Goal: Information Seeking & Learning: Learn about a topic

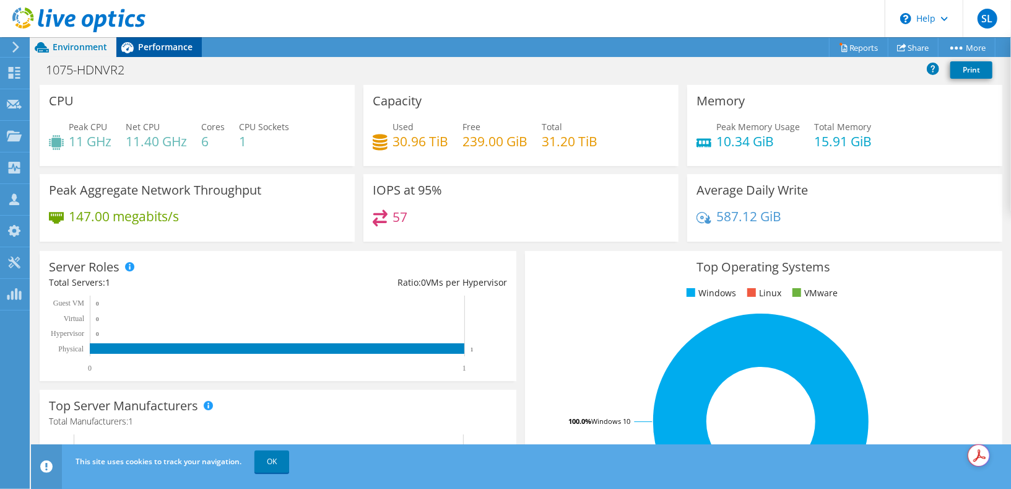
click at [173, 45] on span "Performance" at bounding box center [165, 47] width 55 height 12
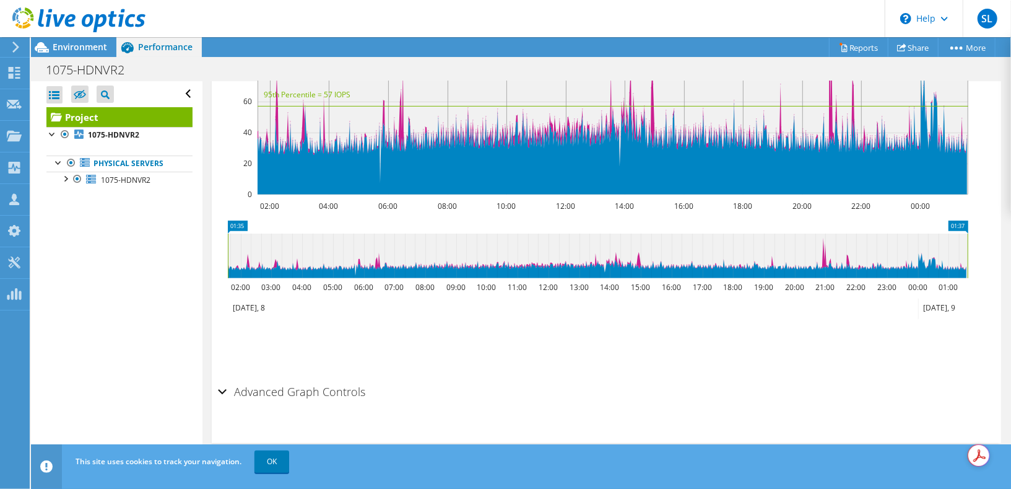
scroll to position [417, 0]
click at [223, 388] on div "Advanced Graph Controls" at bounding box center [606, 392] width 777 height 27
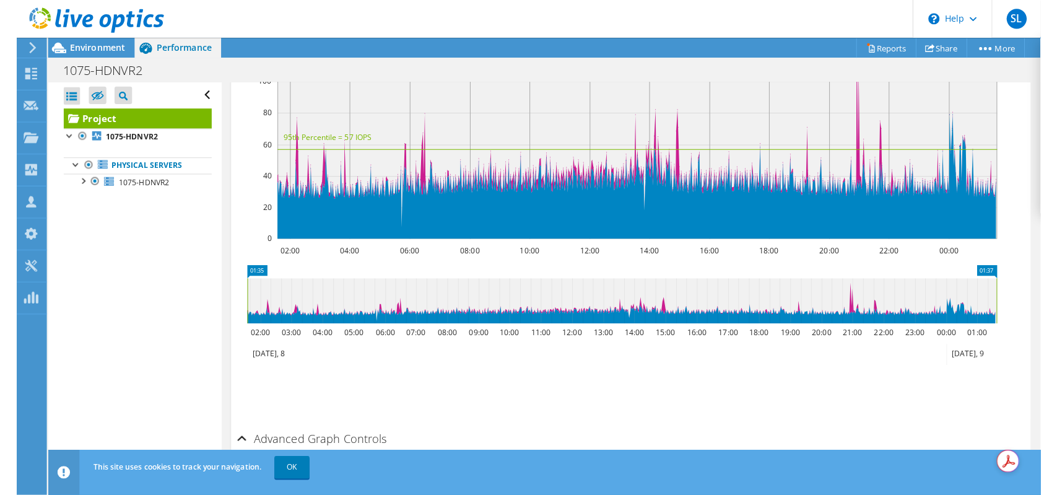
scroll to position [279, 0]
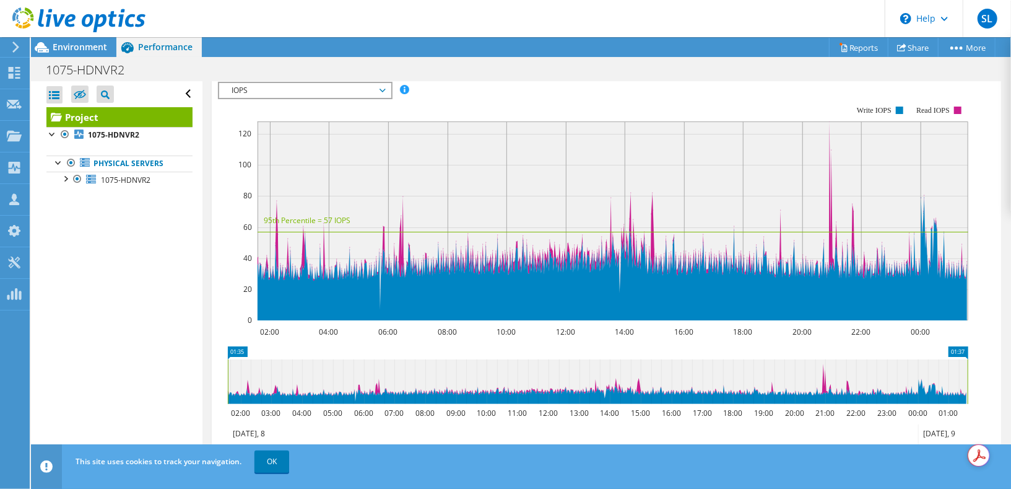
click at [297, 98] on span "IOPS" at bounding box center [304, 90] width 159 height 15
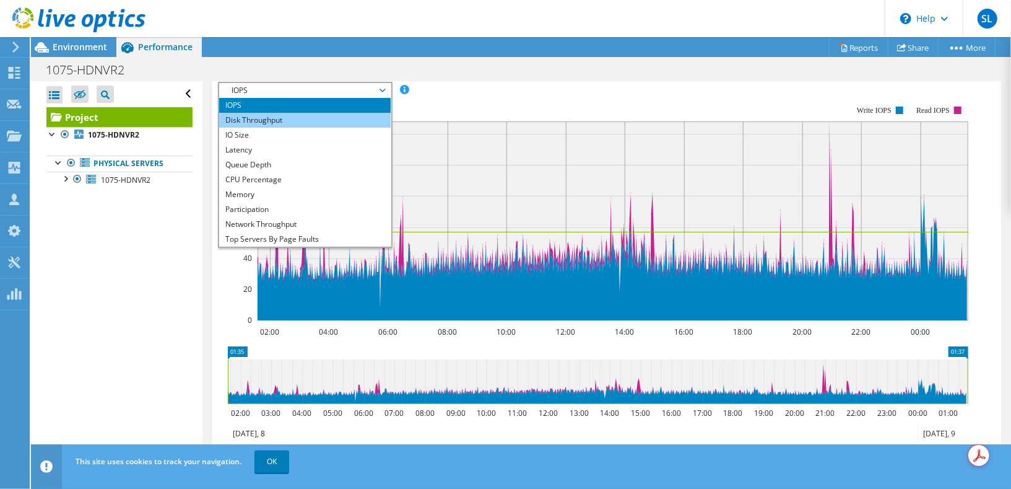
click at [286, 128] on li "Disk Throughput" at bounding box center [305, 120] width 172 height 15
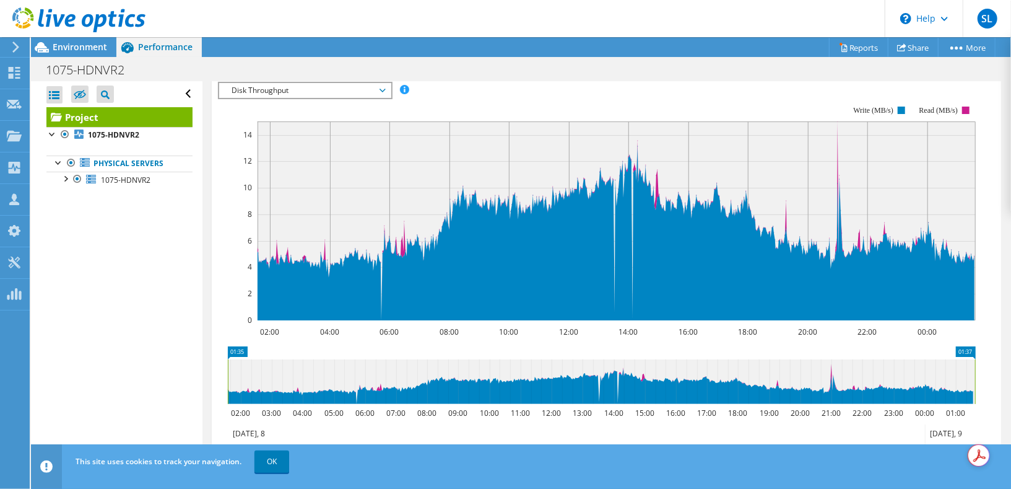
click at [322, 98] on span "Disk Throughput" at bounding box center [304, 90] width 159 height 15
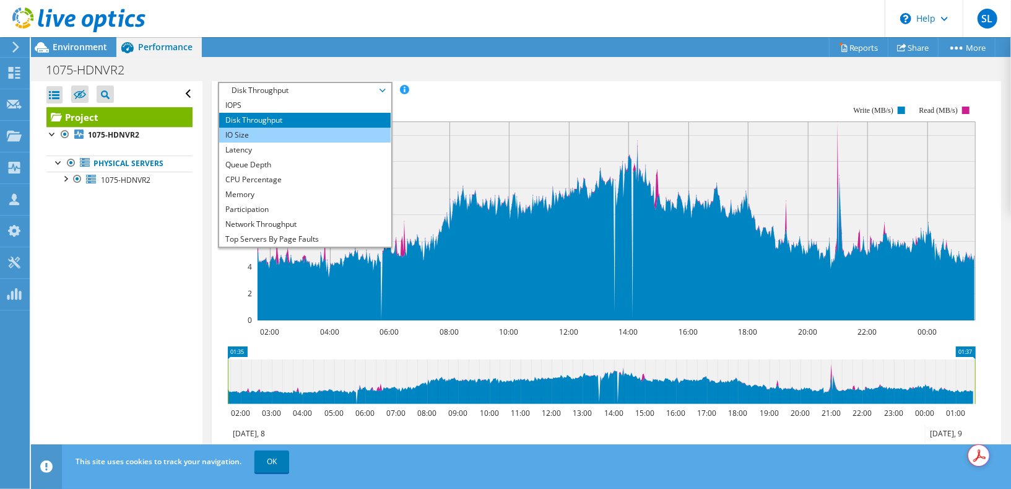
click at [304, 142] on li "IO Size" at bounding box center [305, 135] width 172 height 15
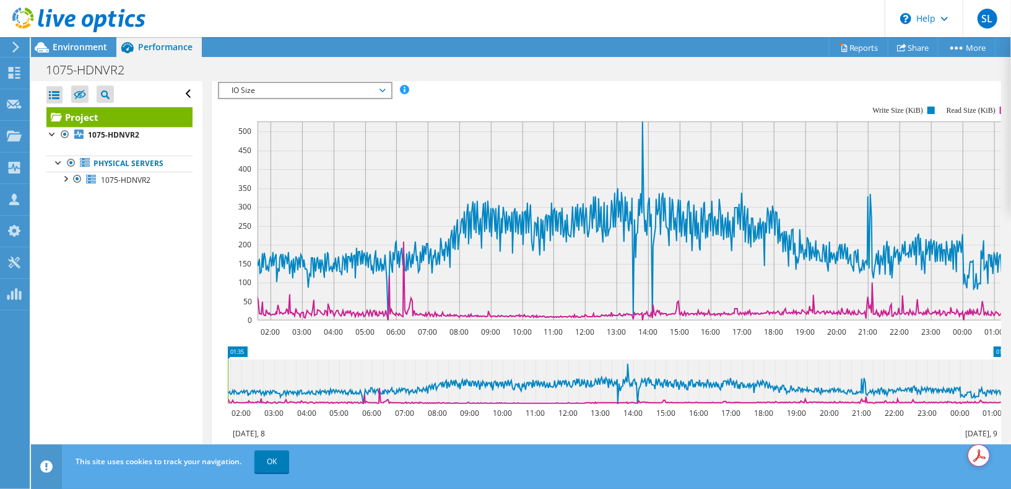
scroll to position [240, 0]
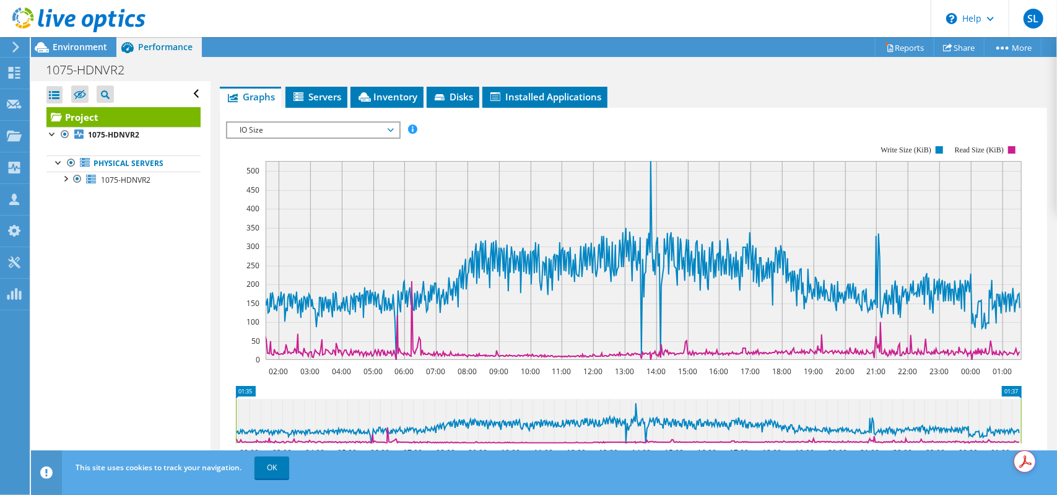
click at [743, 32] on header "SL Channel Partner [PERSON_NAME] [PERSON_NAME][EMAIL_ADDRESS][DOMAIN_NAME] 1Hel…" at bounding box center [528, 18] width 1057 height 37
click at [702, 17] on header "SL Channel Partner [PERSON_NAME] [PERSON_NAME][EMAIL_ADDRESS][DOMAIN_NAME] 1Hel…" at bounding box center [528, 18] width 1057 height 37
click at [965, 468] on div "This site uses cookies to track your navigation. OK" at bounding box center [566, 467] width 989 height 35
click at [977, 471] on div "This site uses cookies to track your navigation. OK" at bounding box center [566, 467] width 989 height 35
click at [886, 471] on div "This site uses cookies to track your navigation. OK" at bounding box center [566, 467] width 989 height 35
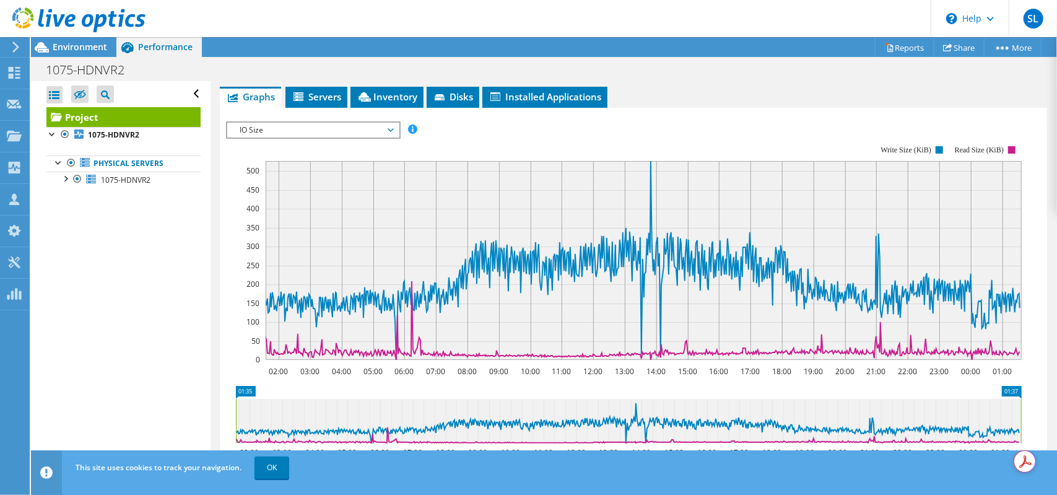
click at [524, 129] on rect at bounding box center [624, 253] width 796 height 248
click at [393, 128] on icon at bounding box center [391, 130] width 6 height 4
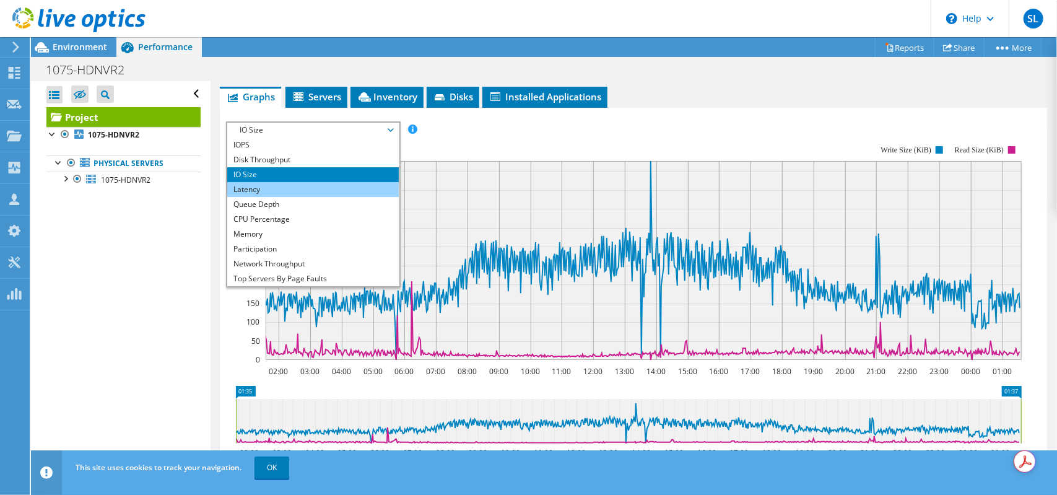
click at [284, 182] on li "Latency" at bounding box center [313, 189] width 172 height 15
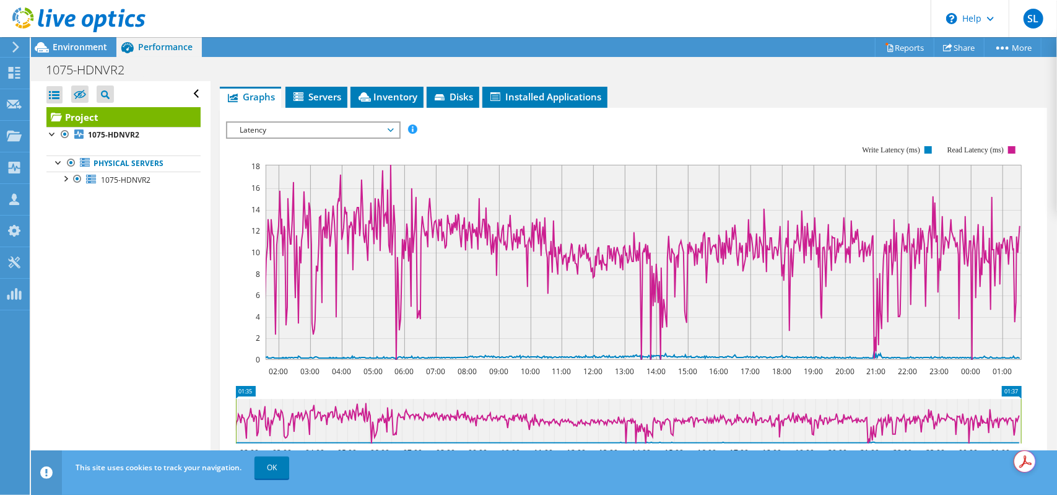
click at [598, 121] on div "IOPS Disk Throughput IO Size Latency Queue Depth CPU Percentage Memory Page Fau…" at bounding box center [633, 129] width 815 height 17
click at [388, 123] on span "Latency" at bounding box center [313, 130] width 159 height 15
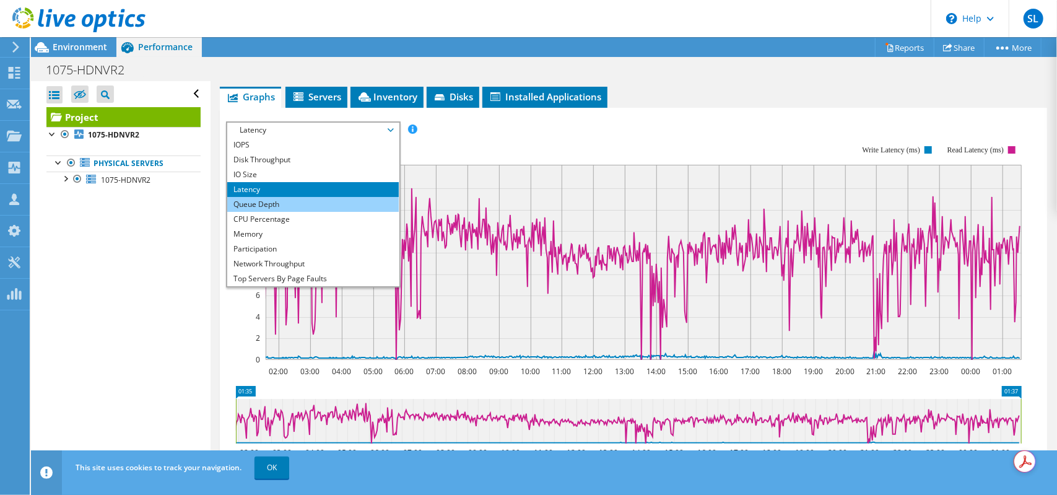
click at [273, 197] on li "Queue Depth" at bounding box center [313, 204] width 172 height 15
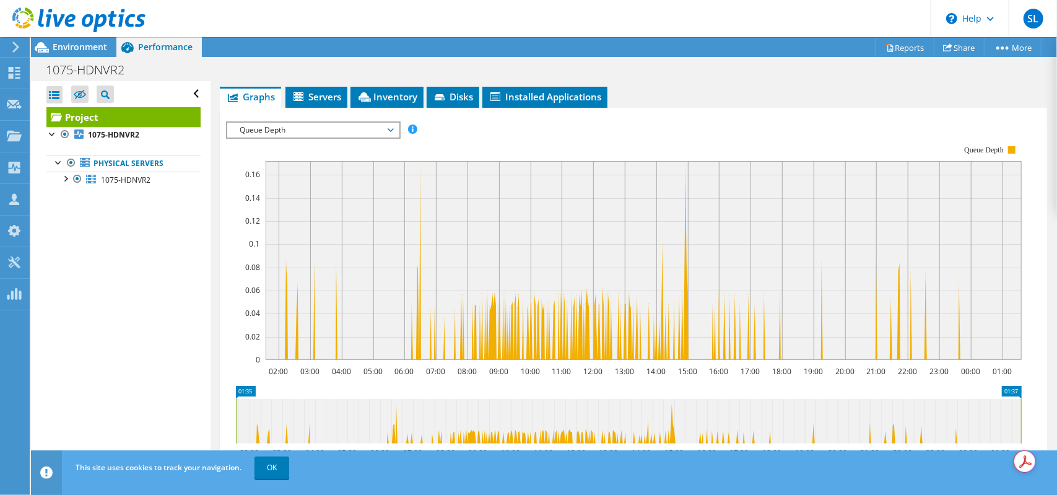
click at [359, 123] on span "Queue Depth" at bounding box center [313, 130] width 159 height 15
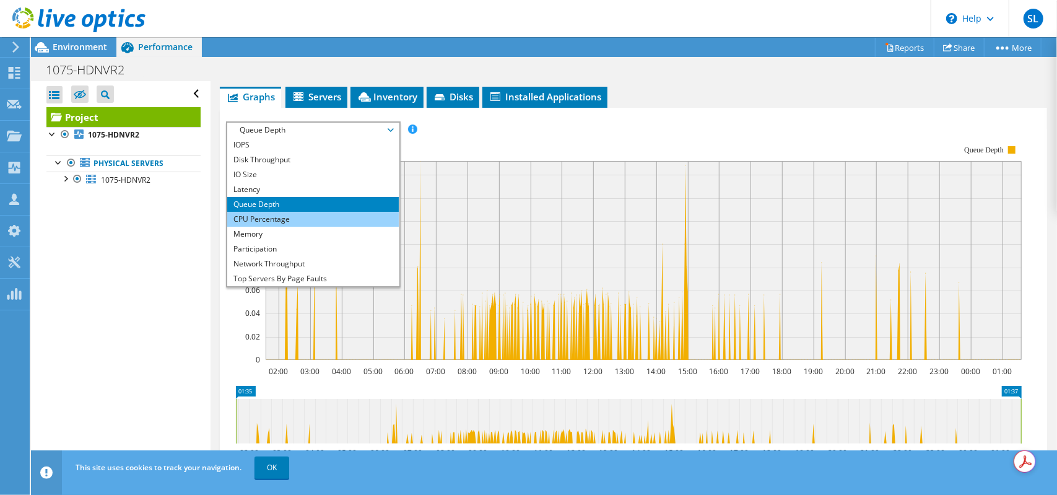
click at [295, 212] on li "CPU Percentage" at bounding box center [313, 219] width 172 height 15
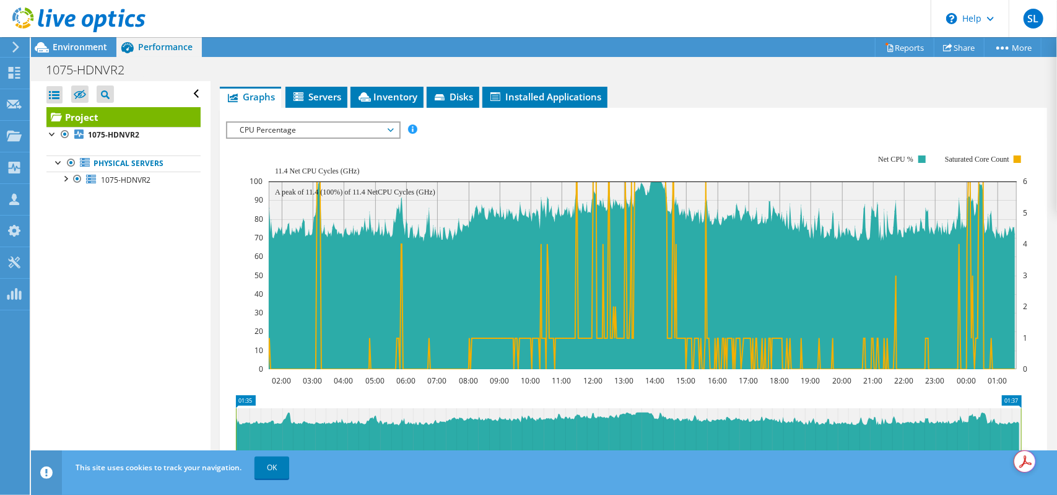
click at [339, 123] on span "CPU Percentage" at bounding box center [313, 130] width 159 height 15
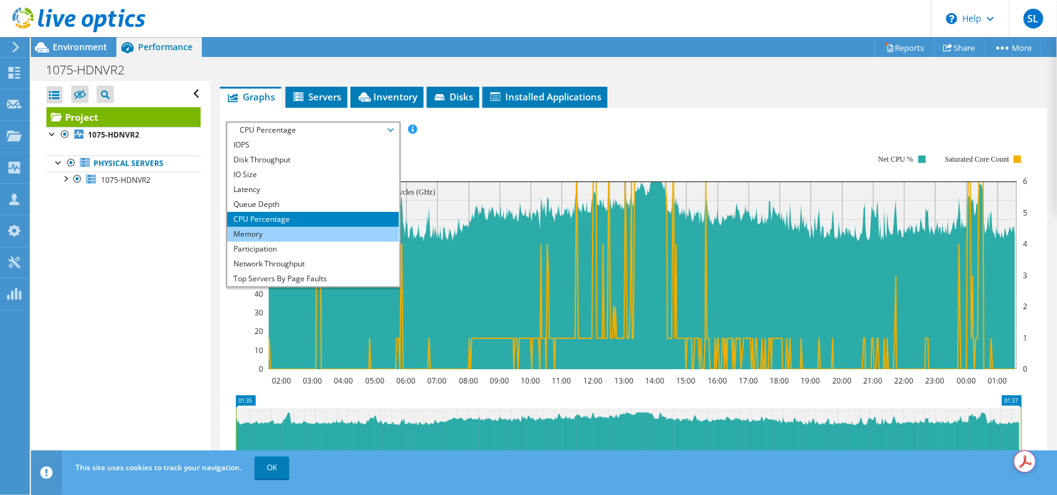
click at [295, 227] on li "Memory" at bounding box center [313, 234] width 172 height 15
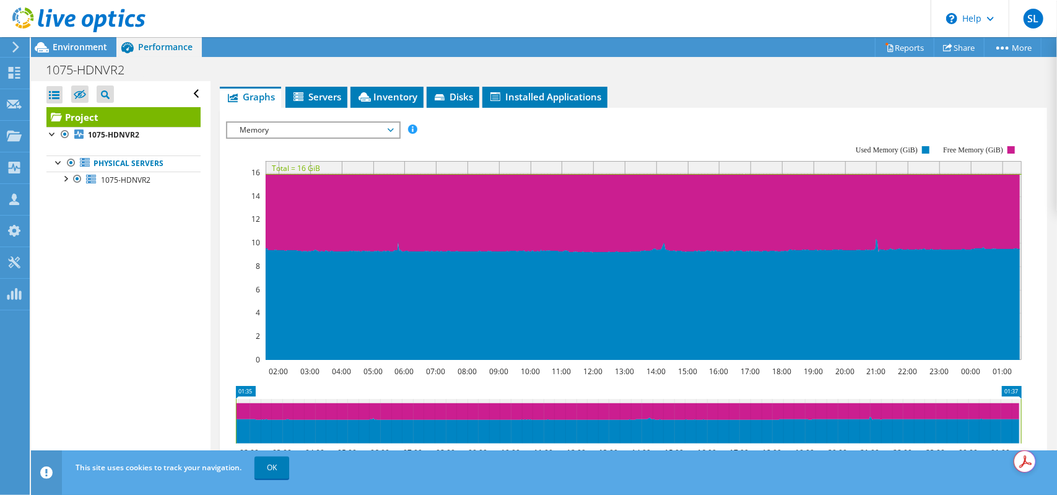
click at [313, 129] on rect at bounding box center [624, 253] width 796 height 248
click at [317, 123] on span "Memory" at bounding box center [313, 130] width 159 height 15
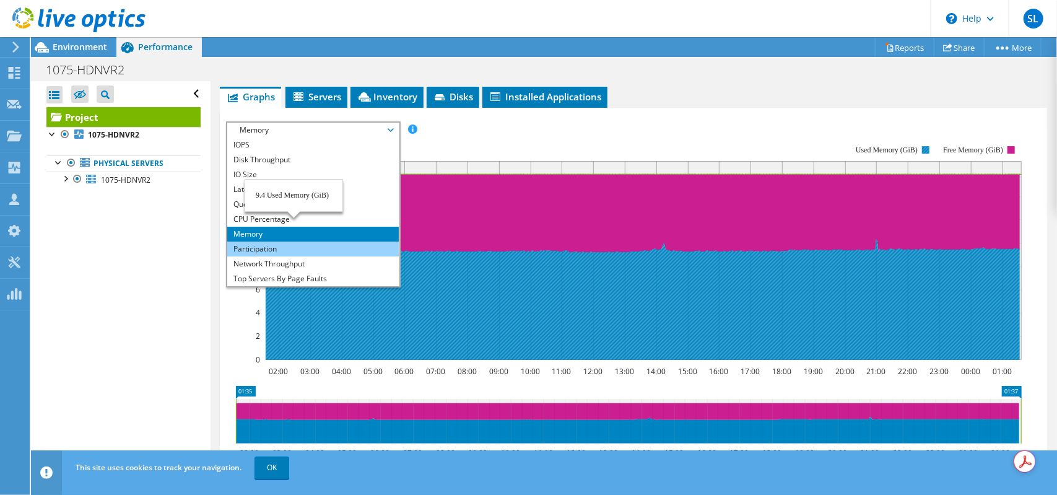
click at [285, 242] on li "Participation" at bounding box center [313, 249] width 172 height 15
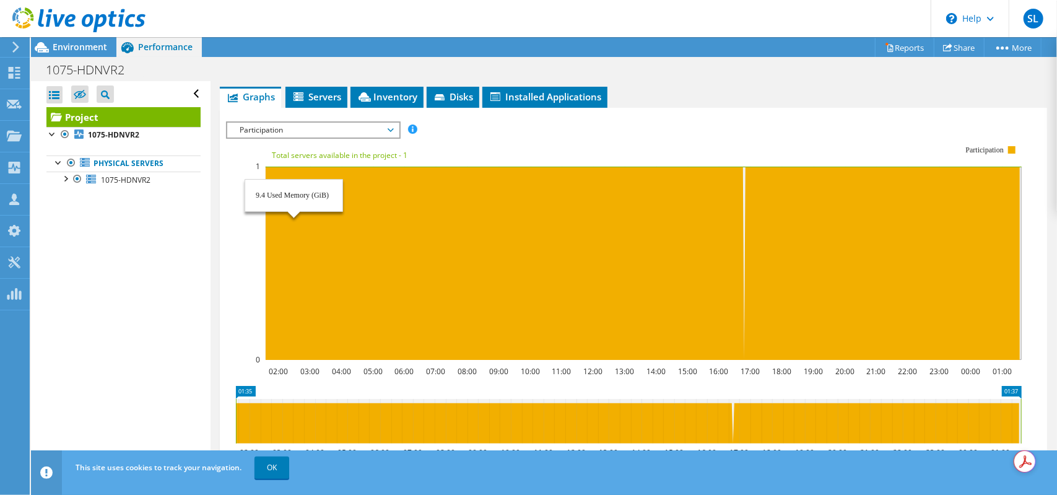
click at [318, 123] on span "Participation" at bounding box center [313, 130] width 159 height 15
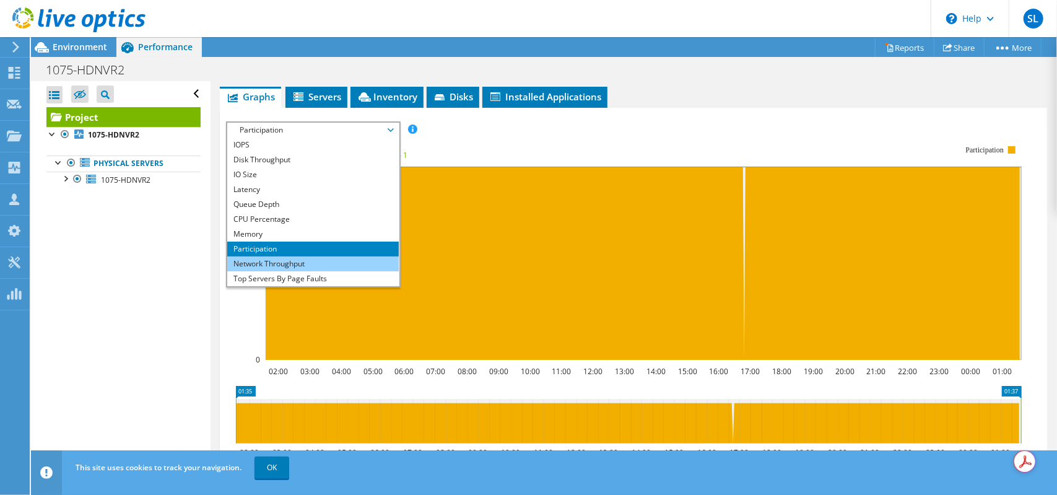
click at [286, 256] on li "Network Throughput" at bounding box center [313, 263] width 172 height 15
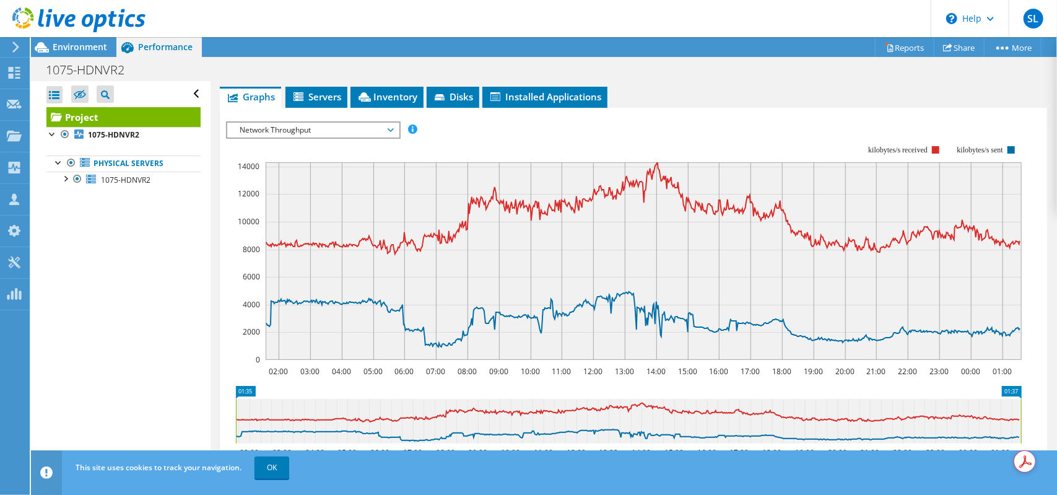
click at [391, 123] on span "Network Throughput" at bounding box center [313, 130] width 159 height 15
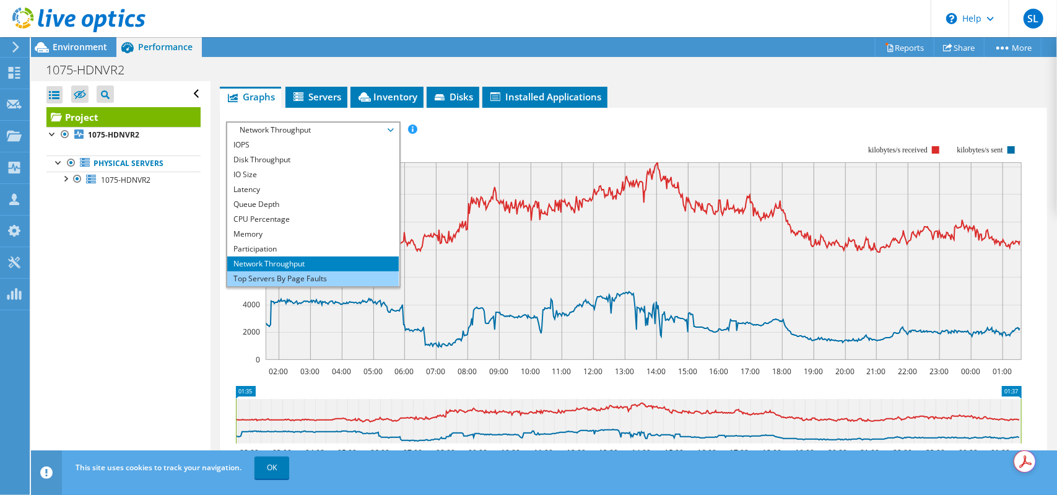
click at [326, 271] on li "Top Servers By Page Faults" at bounding box center [313, 278] width 172 height 15
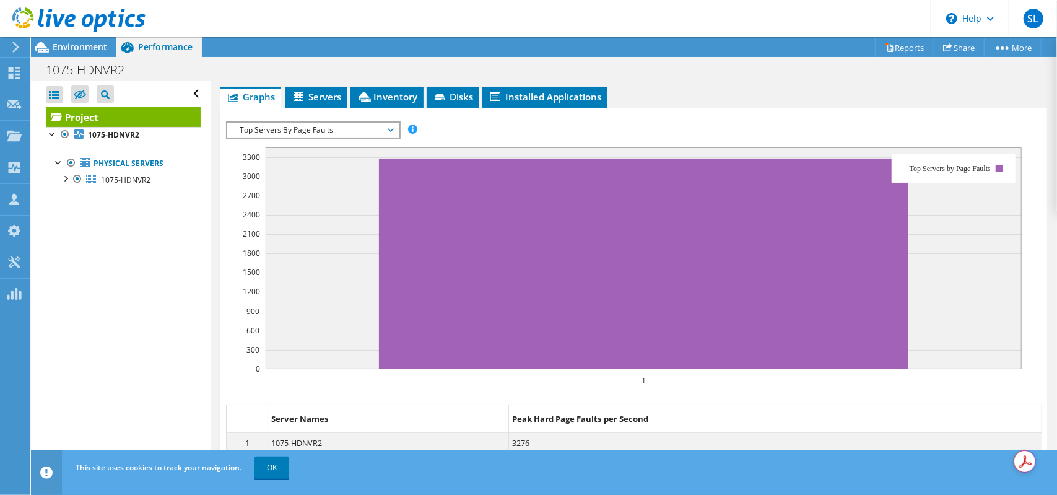
click at [387, 123] on span "Top Servers By Page Faults" at bounding box center [313, 130] width 159 height 15
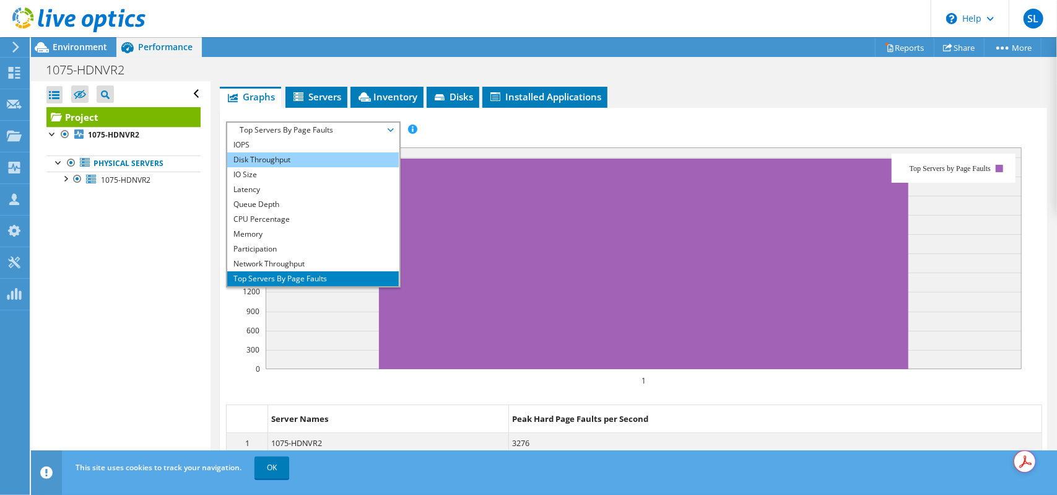
click at [299, 152] on li "Disk Throughput" at bounding box center [313, 159] width 172 height 15
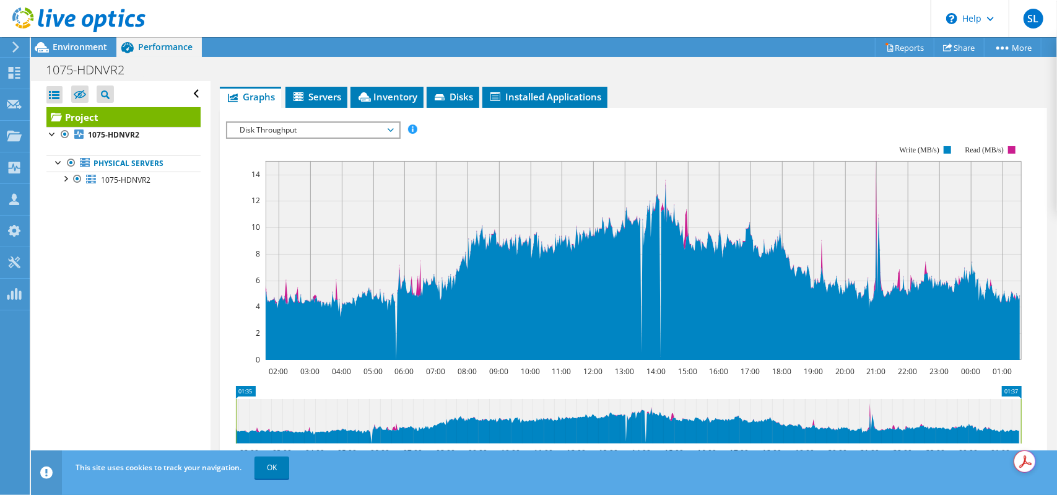
click at [395, 123] on span "Disk Throughput" at bounding box center [313, 130] width 172 height 15
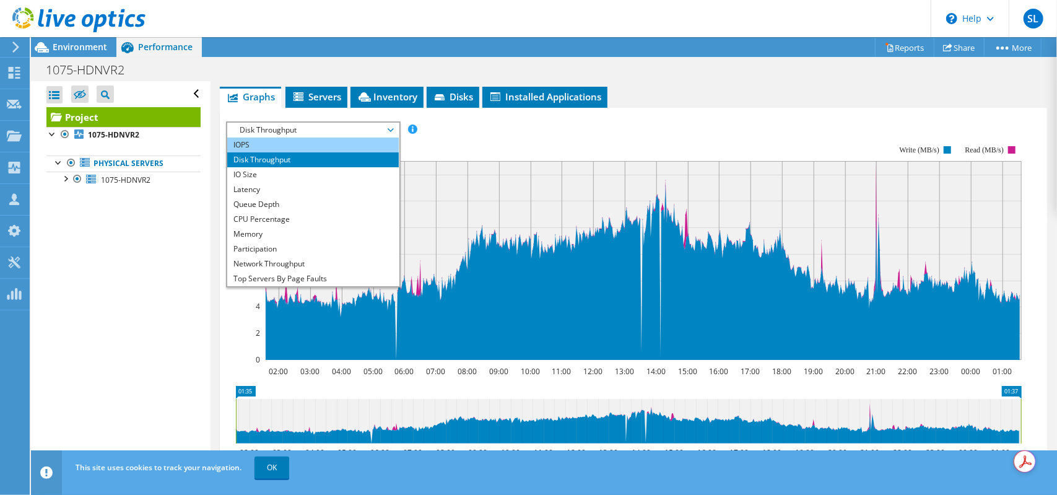
click at [351, 138] on li "IOPS" at bounding box center [313, 145] width 172 height 15
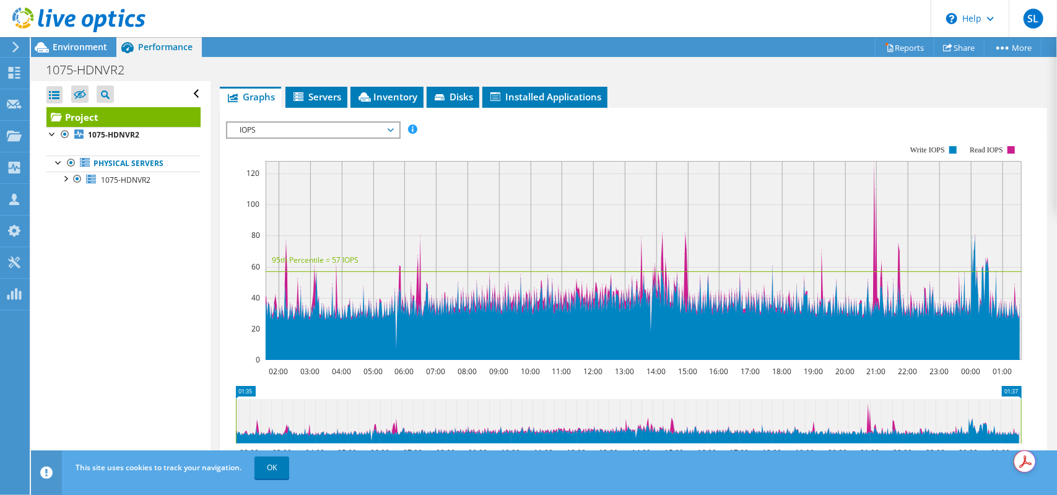
click at [383, 123] on span "IOPS" at bounding box center [313, 130] width 159 height 15
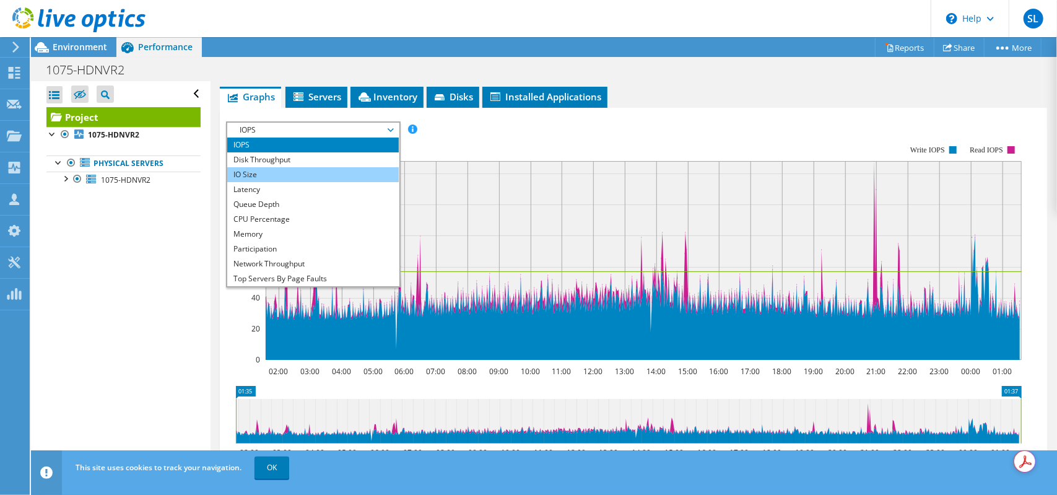
click at [354, 167] on li "IO Size" at bounding box center [313, 174] width 172 height 15
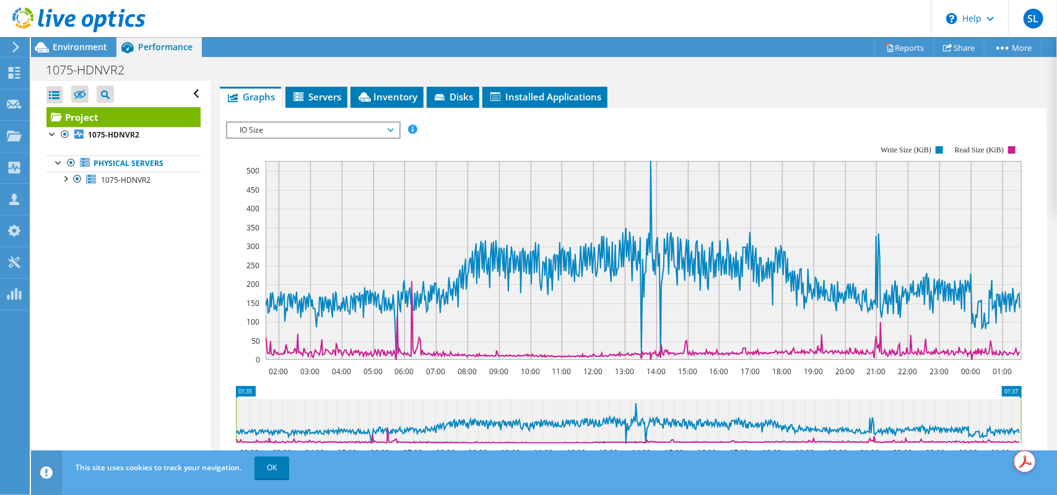
click at [377, 123] on span "IO Size" at bounding box center [313, 130] width 159 height 15
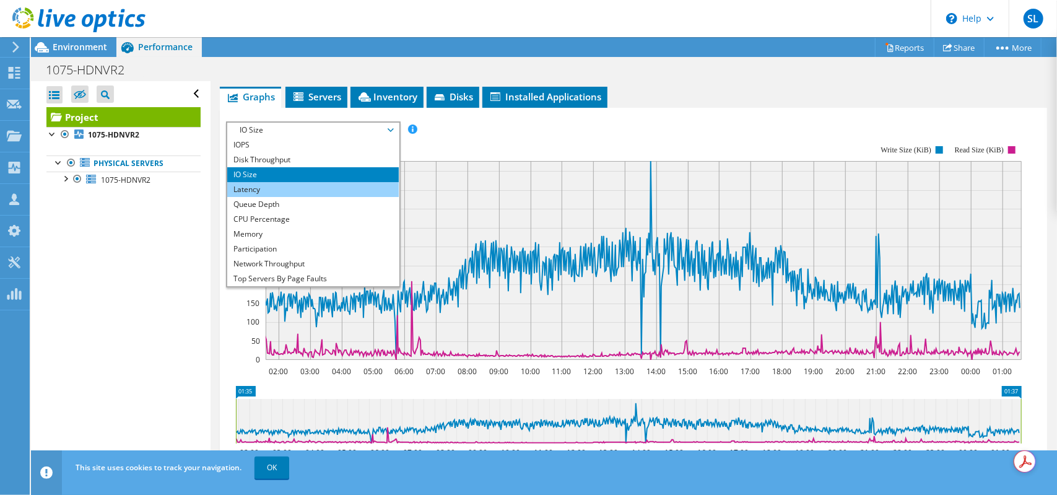
click at [360, 182] on li "Latency" at bounding box center [313, 189] width 172 height 15
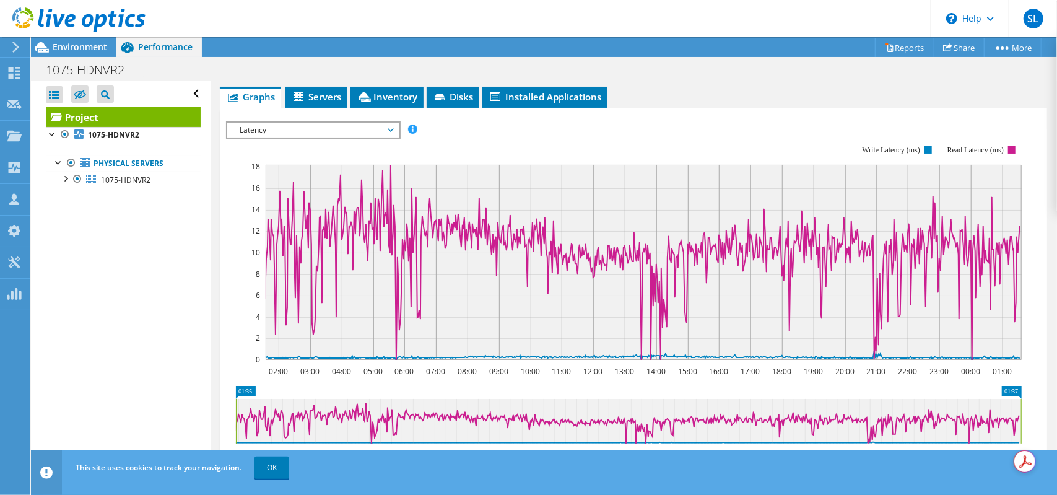
click at [387, 123] on span "Latency" at bounding box center [313, 130] width 159 height 15
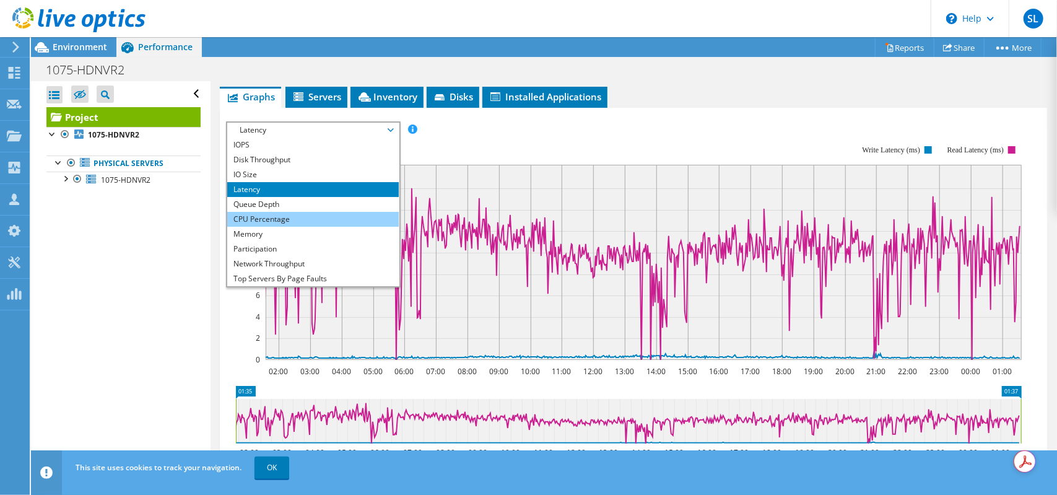
click at [342, 212] on li "CPU Percentage" at bounding box center [313, 219] width 172 height 15
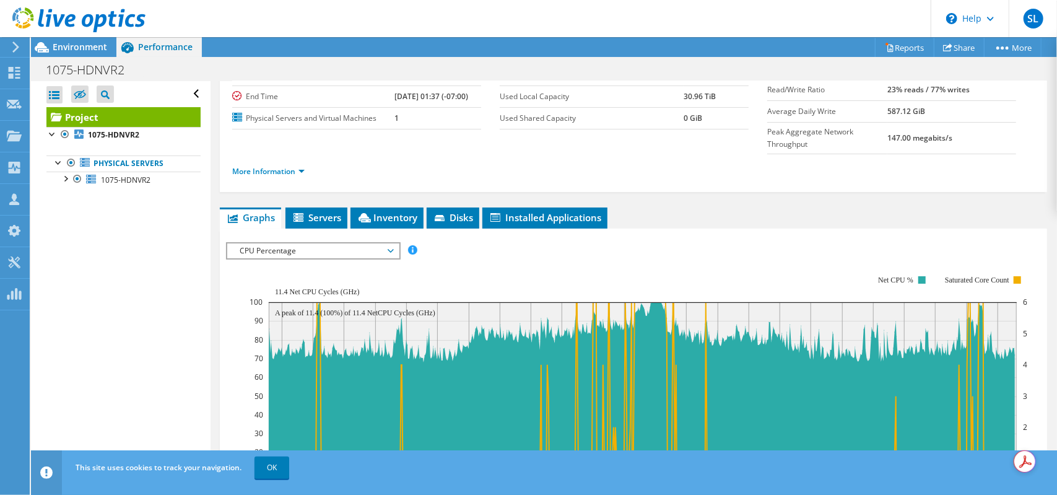
scroll to position [0, 0]
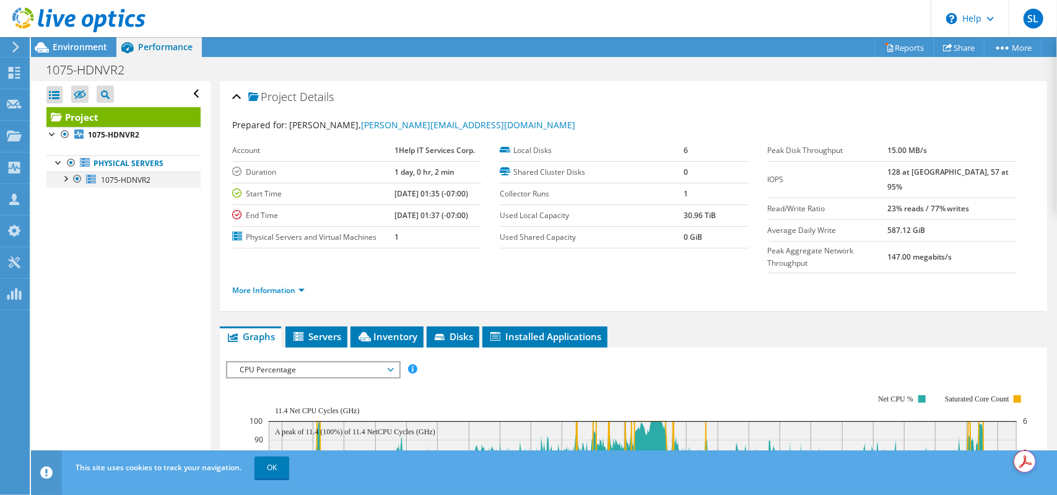
click at [68, 178] on div at bounding box center [65, 178] width 12 height 12
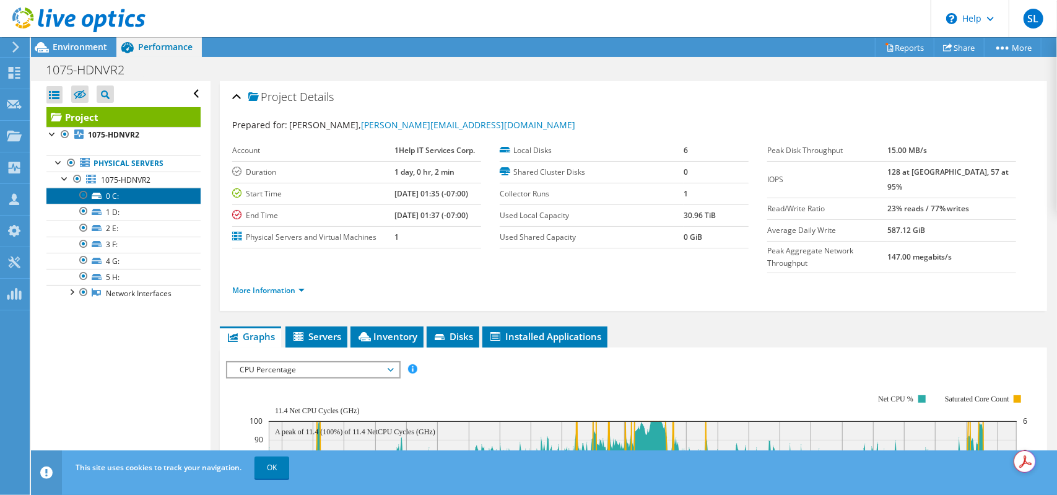
click at [109, 194] on link "0 C:" at bounding box center [123, 196] width 154 height 16
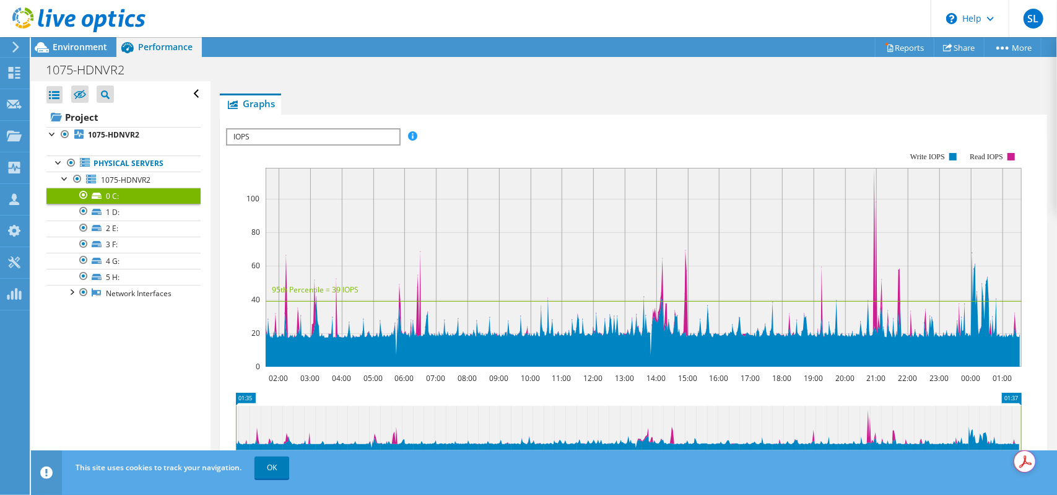
scroll to position [186, 0]
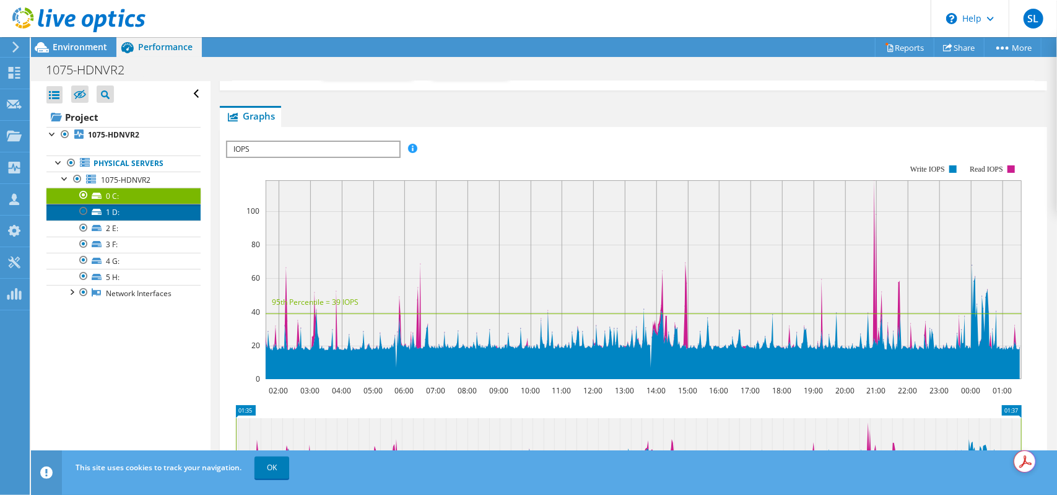
click at [101, 214] on link "1 D:" at bounding box center [123, 212] width 154 height 16
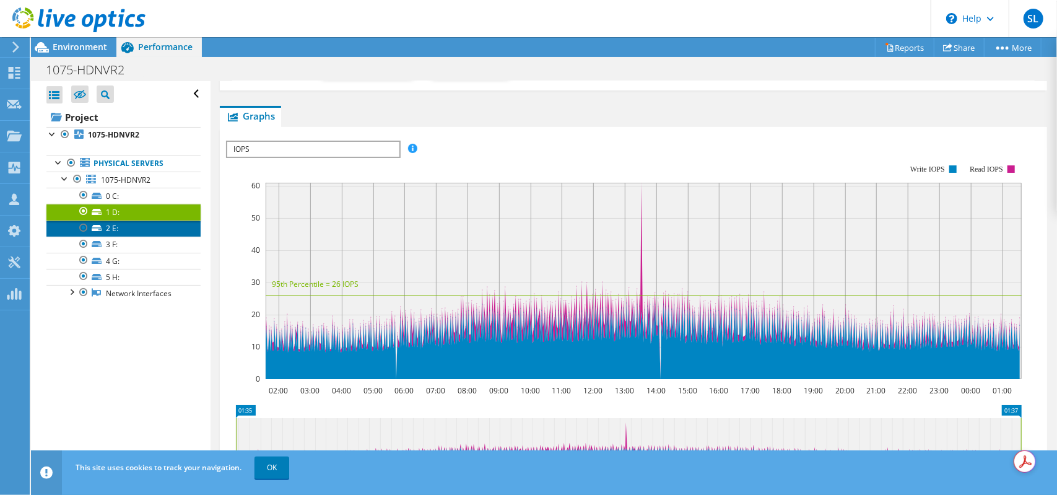
click at [109, 222] on link "2 E:" at bounding box center [123, 229] width 154 height 16
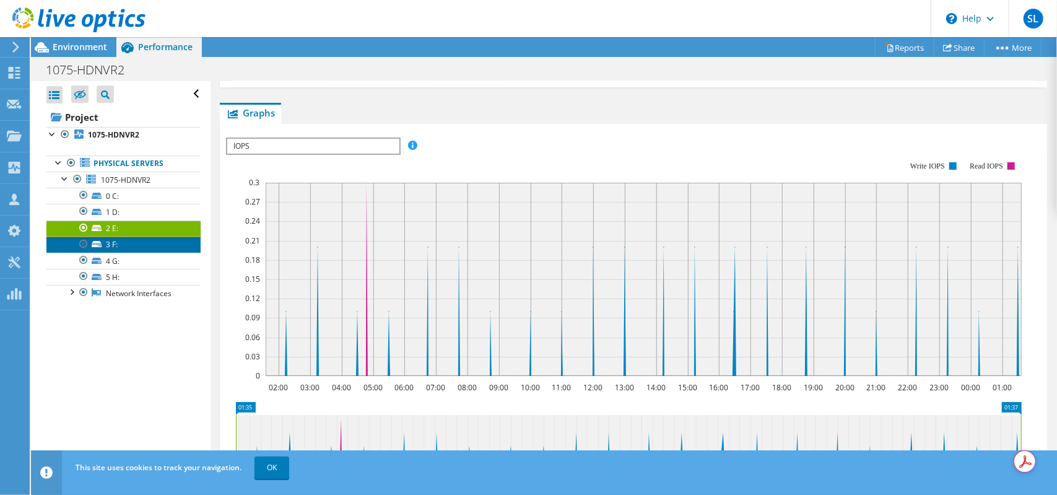
click at [120, 247] on link "3 F:" at bounding box center [123, 245] width 154 height 16
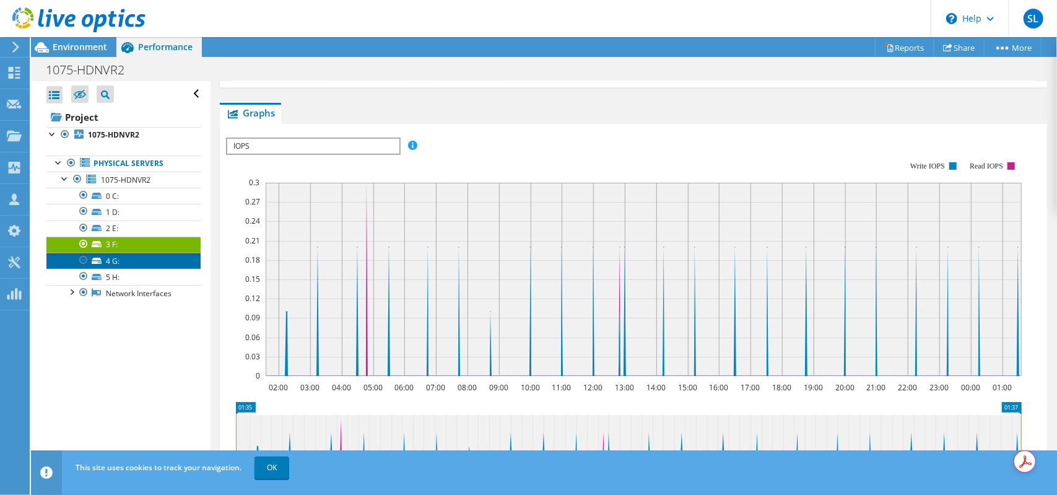
click at [120, 260] on link "4 G:" at bounding box center [123, 261] width 154 height 16
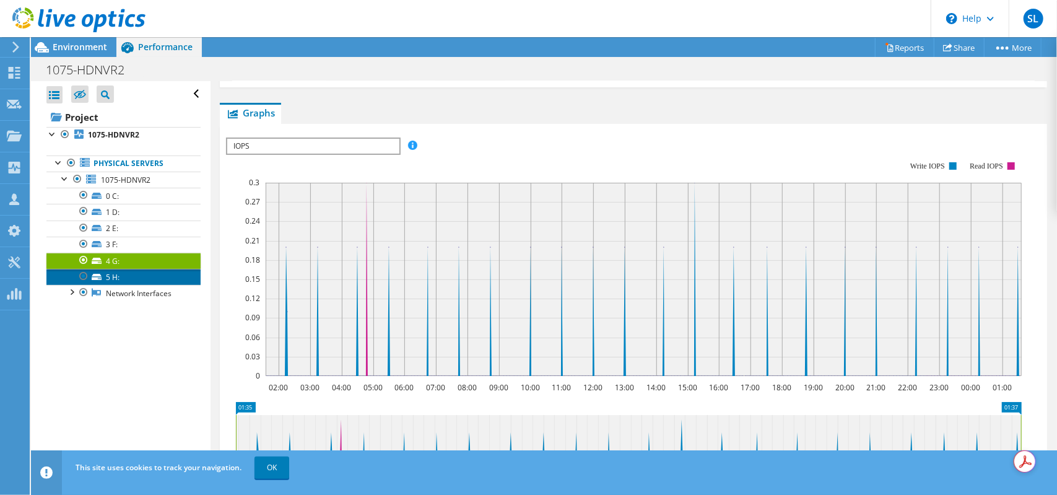
click at [121, 280] on link "5 H:" at bounding box center [123, 277] width 154 height 16
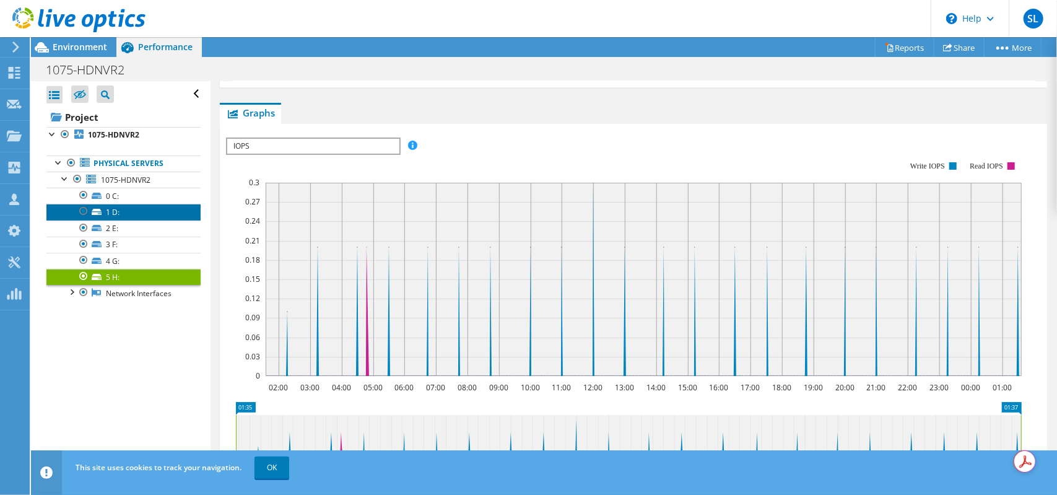
click at [115, 209] on link "1 D:" at bounding box center [123, 212] width 154 height 16
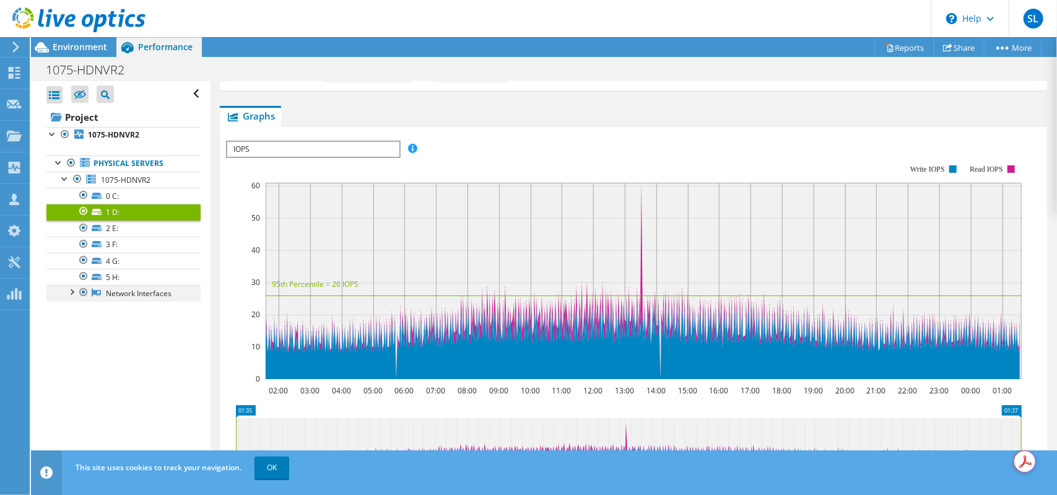
click at [68, 290] on div at bounding box center [71, 291] width 12 height 12
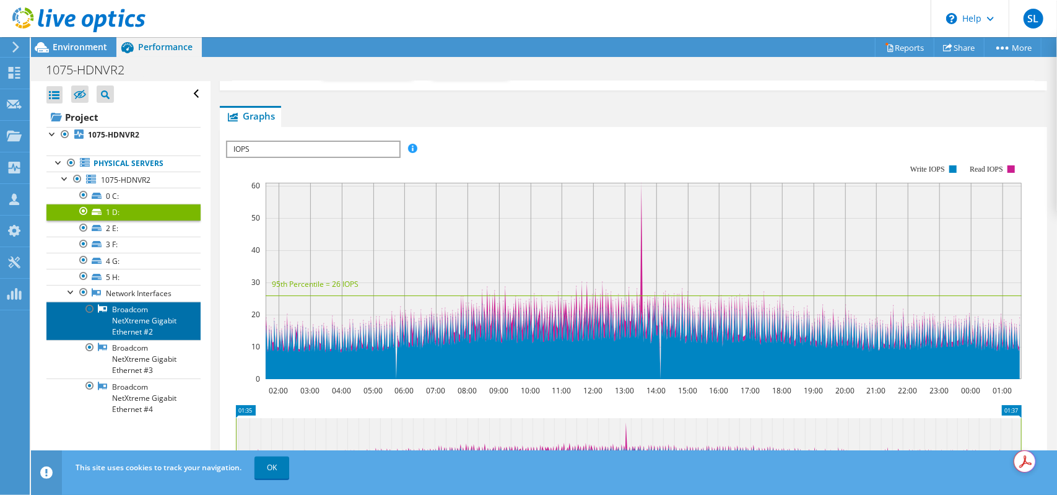
click at [134, 305] on link "Broadcom NetXtreme Gigabit Ethernet #2" at bounding box center [123, 321] width 154 height 38
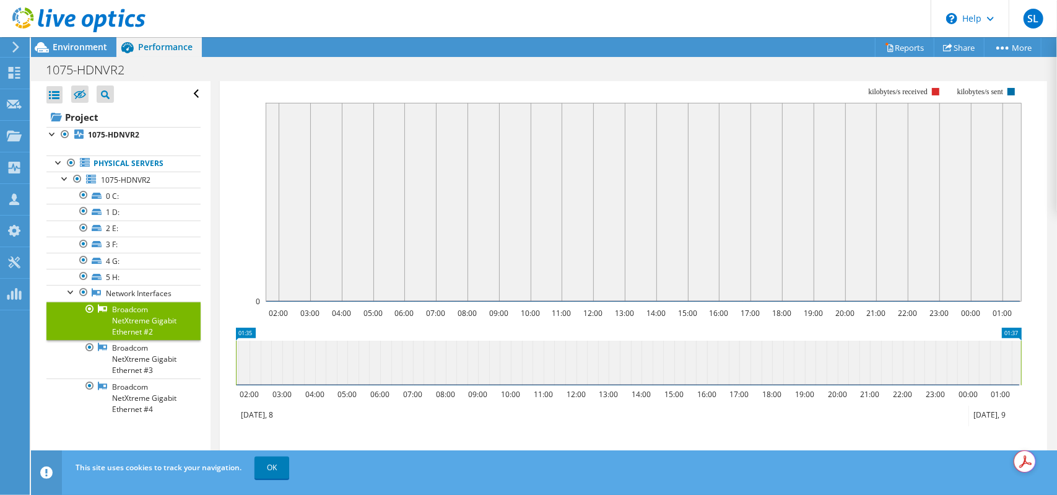
scroll to position [4, 0]
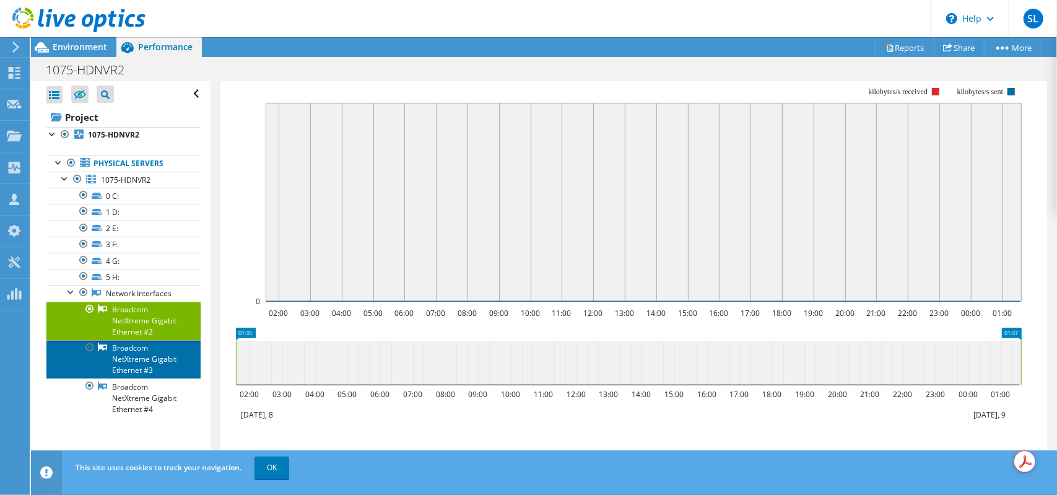
click at [120, 356] on link "Broadcom NetXtreme Gigabit Ethernet #3" at bounding box center [123, 359] width 154 height 38
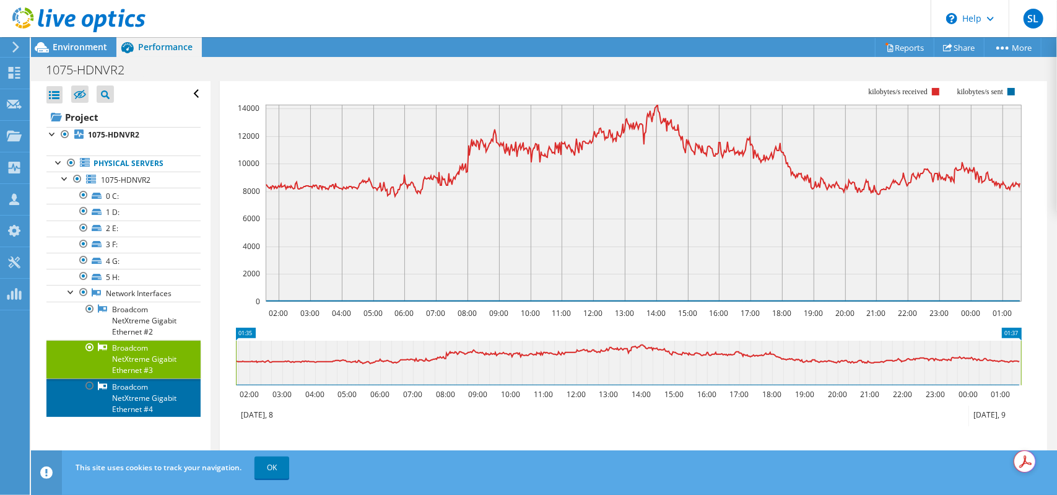
click at [139, 408] on link "Broadcom NetXtreme Gigabit Ethernet #4" at bounding box center [123, 397] width 154 height 38
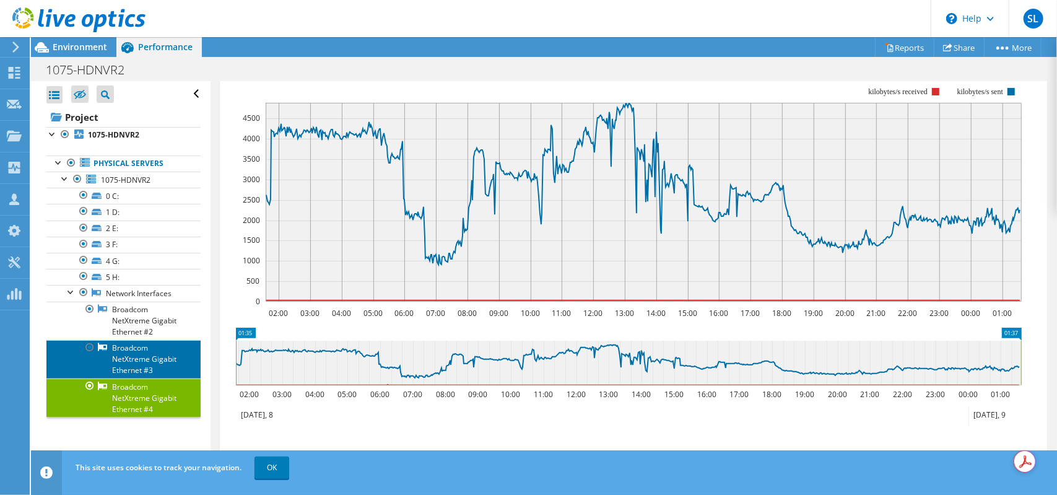
click at [150, 377] on link "Broadcom NetXtreme Gigabit Ethernet #3" at bounding box center [123, 359] width 154 height 38
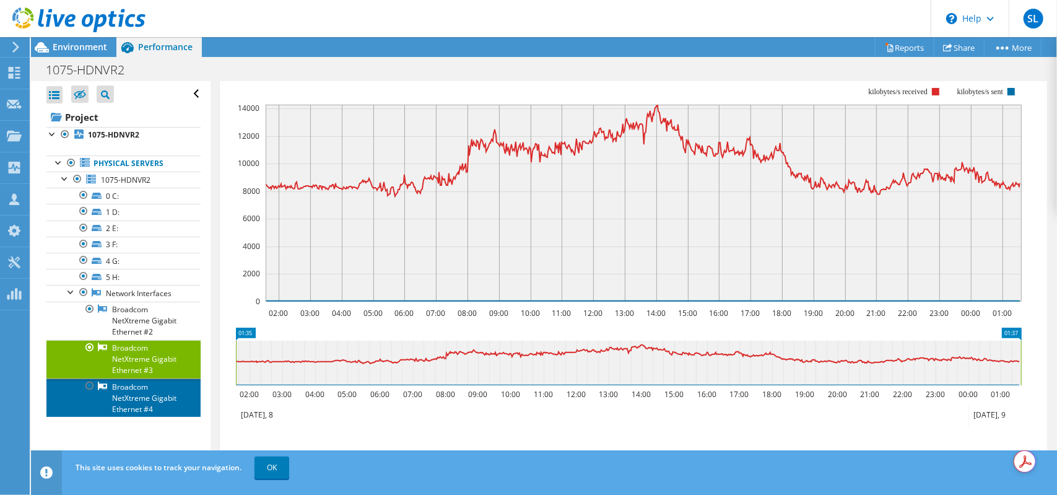
click at [154, 414] on link "Broadcom NetXtreme Gigabit Ethernet #4" at bounding box center [123, 397] width 154 height 38
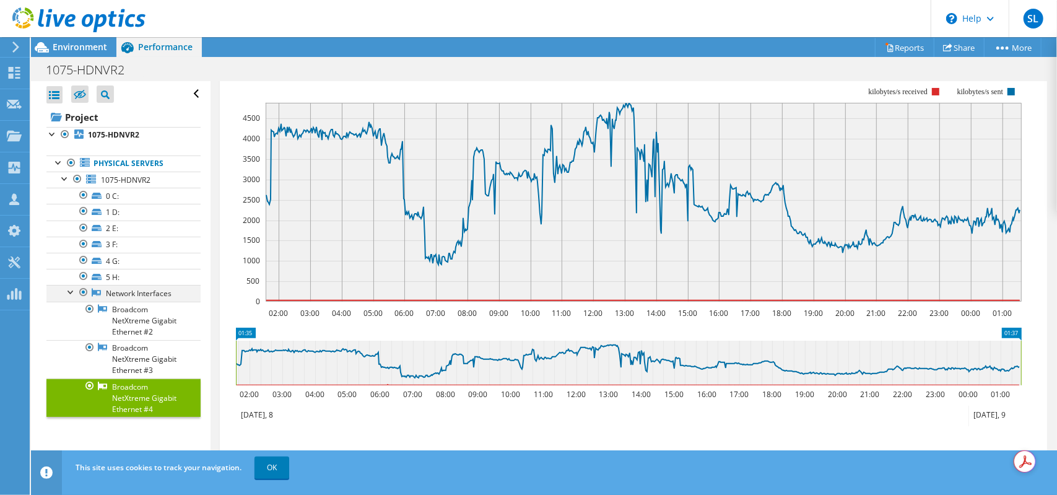
click at [69, 287] on div at bounding box center [71, 291] width 12 height 12
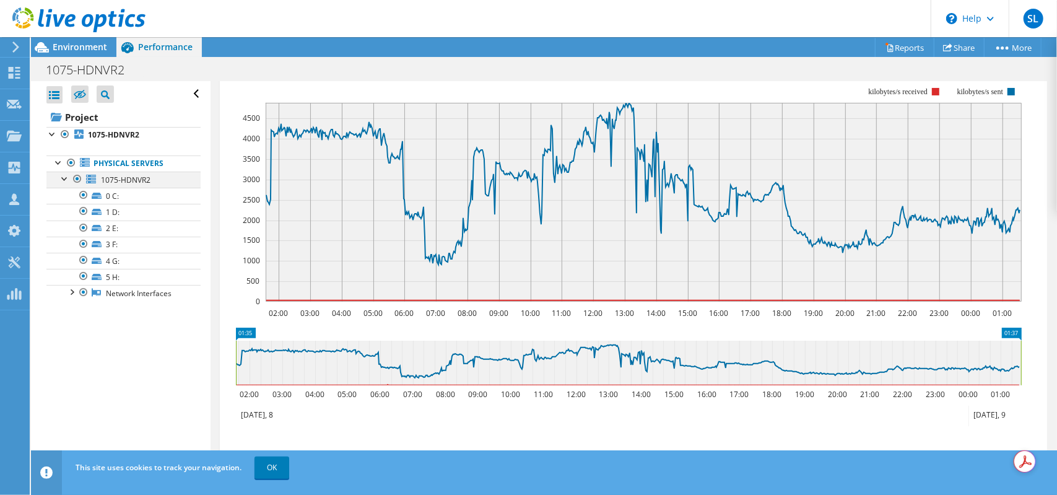
click at [64, 180] on div at bounding box center [65, 178] width 12 height 12
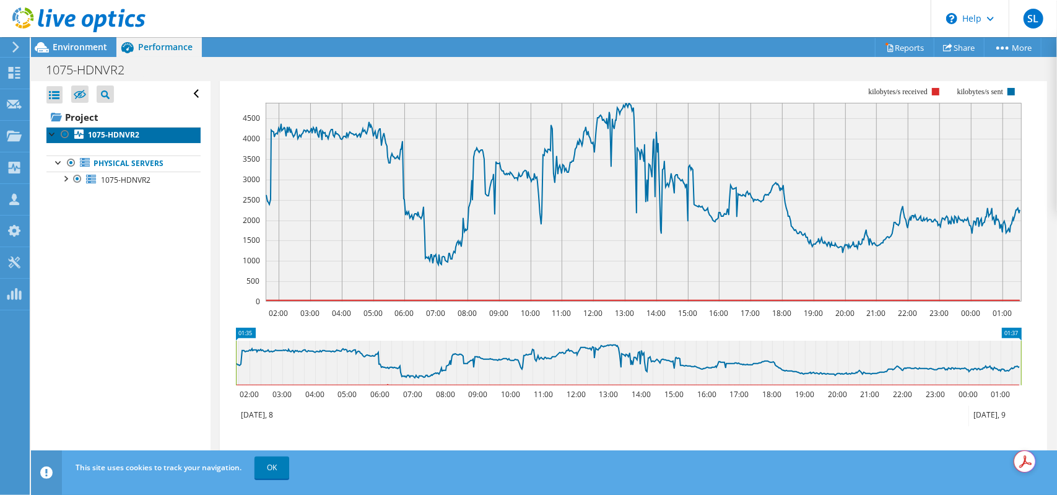
click at [104, 136] on b "1075-HDNVR2" at bounding box center [113, 134] width 51 height 11
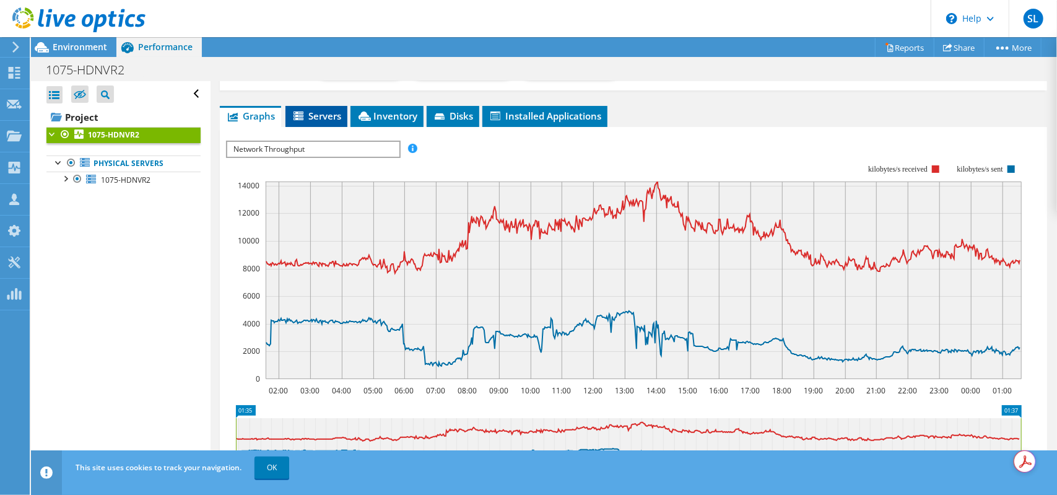
click at [326, 111] on span "Servers" at bounding box center [317, 116] width 50 height 12
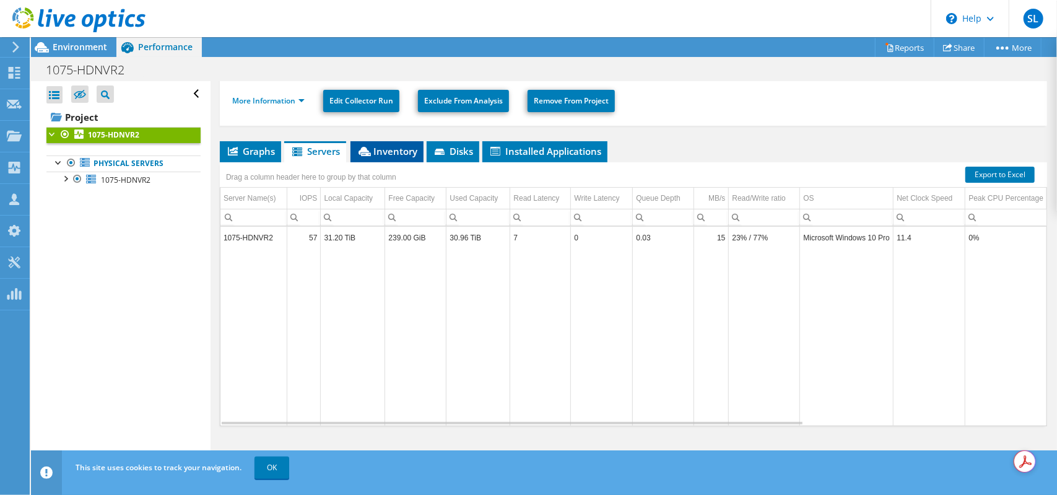
click at [392, 153] on span "Inventory" at bounding box center [387, 151] width 61 height 12
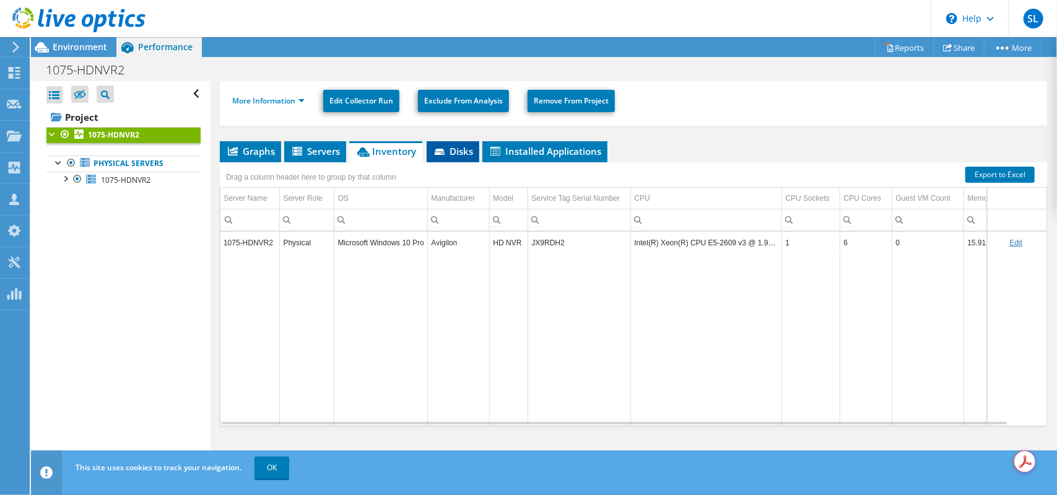
click at [458, 145] on span "Disks" at bounding box center [453, 151] width 40 height 12
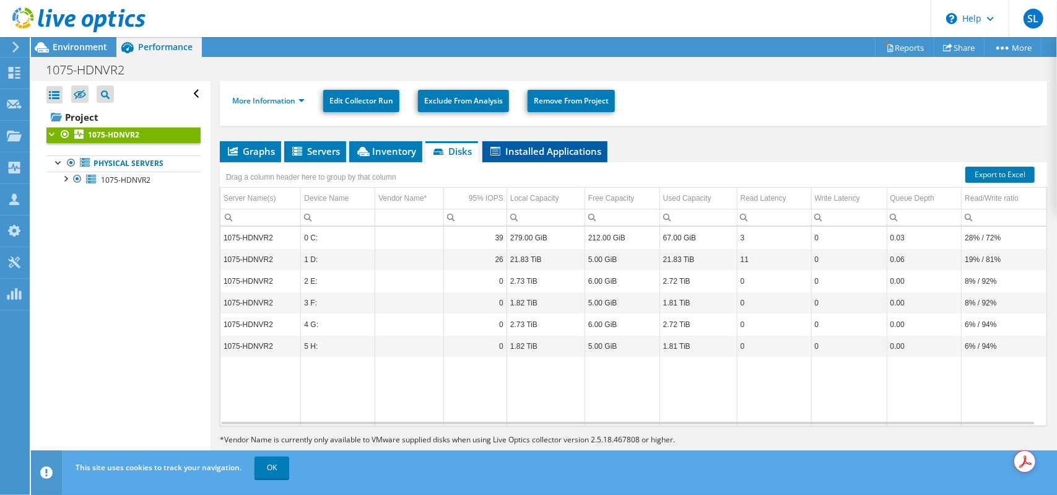
click at [564, 147] on span "Installed Applications" at bounding box center [545, 151] width 113 height 12
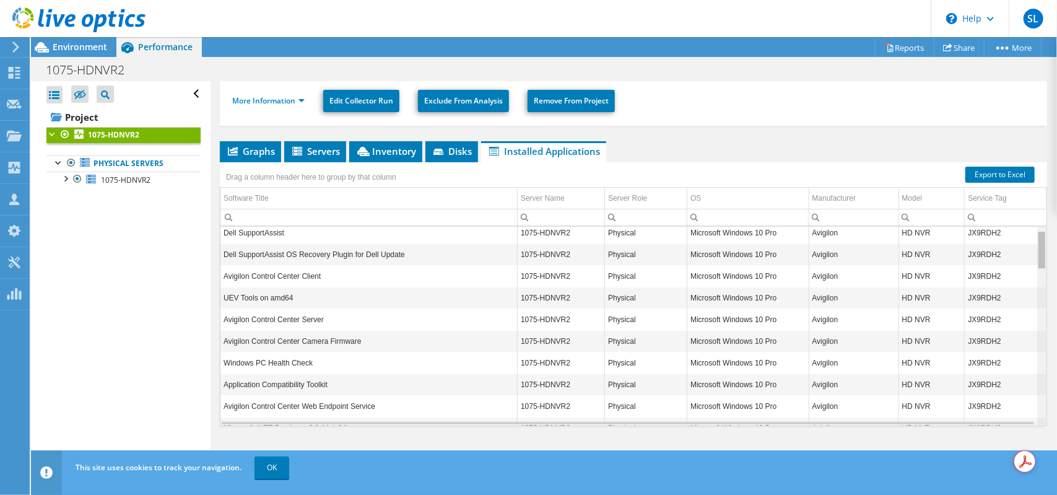
scroll to position [0, 0]
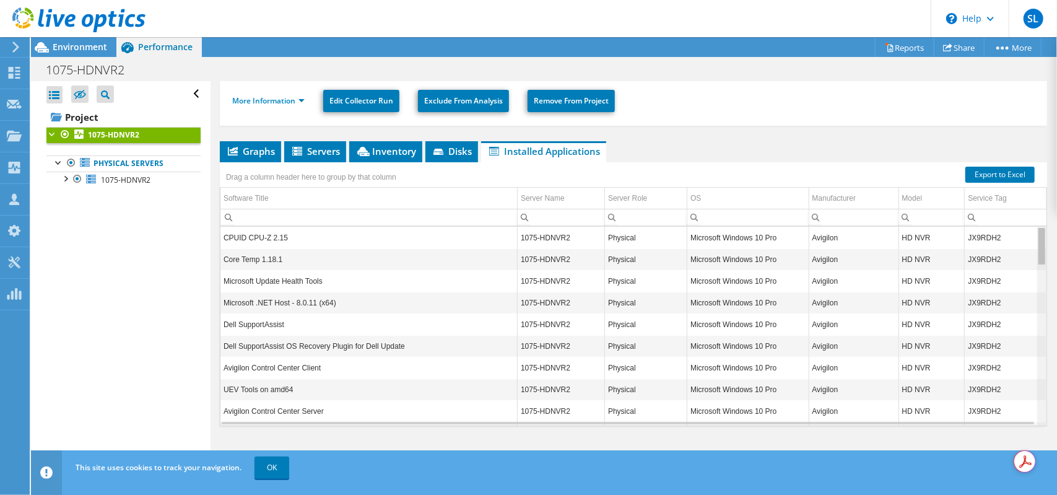
drag, startPoint x: 1038, startPoint y: 405, endPoint x: 990, endPoint y: 221, distance: 190.0
click at [990, 221] on body "SL Channel Partner [PERSON_NAME] [PERSON_NAME][EMAIL_ADDRESS][DOMAIN_NAME] 1Hel…" at bounding box center [528, 247] width 1057 height 495
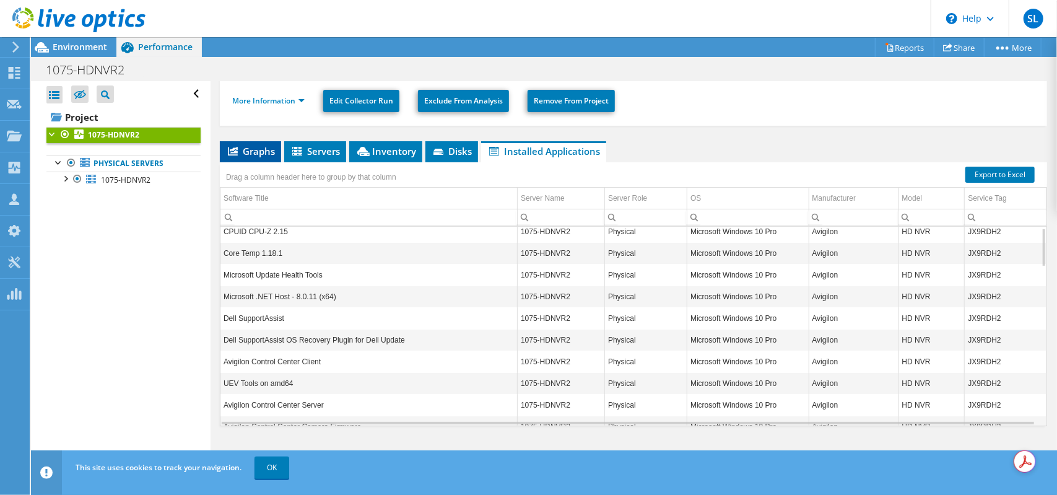
click at [242, 145] on span "Graphs" at bounding box center [250, 151] width 49 height 12
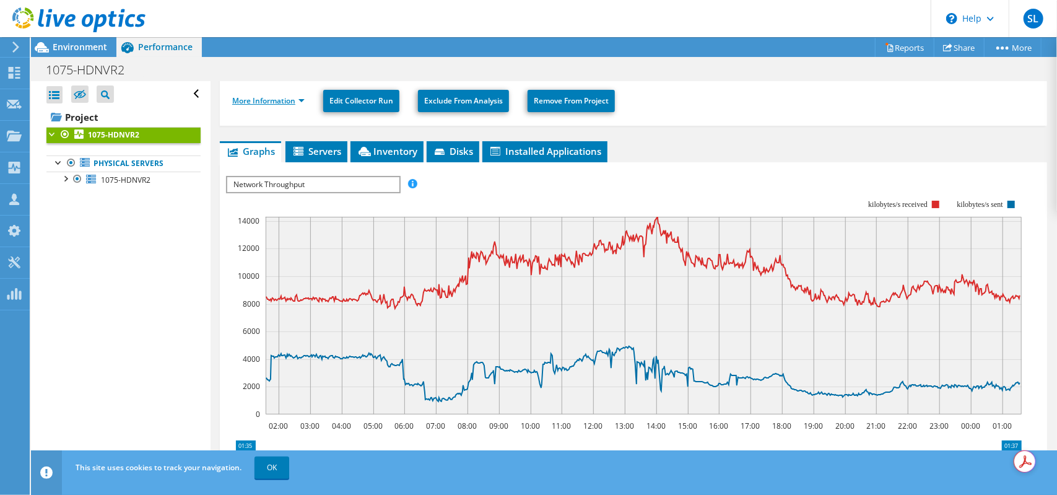
click at [304, 100] on link "More Information" at bounding box center [268, 100] width 72 height 11
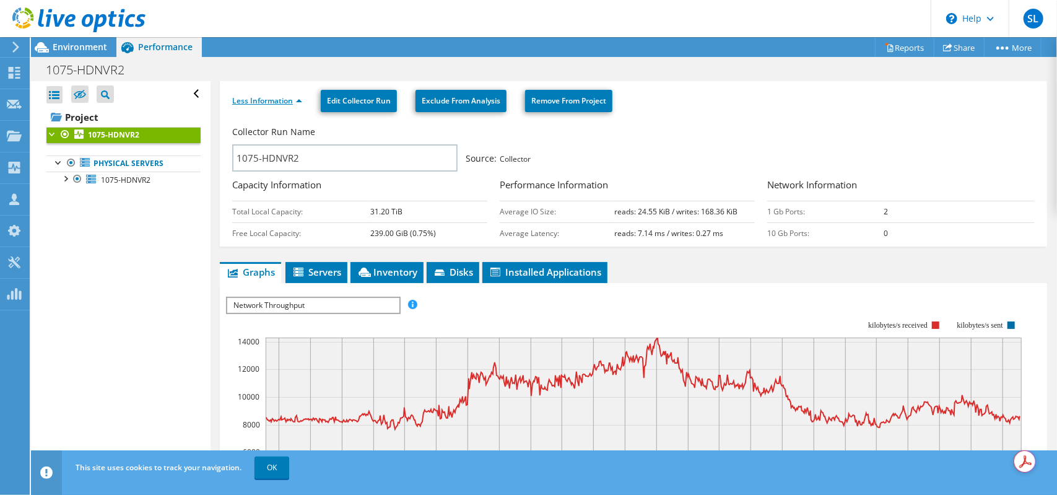
click at [304, 100] on li "Less Information" at bounding box center [270, 101] width 77 height 14
